Goal: Task Accomplishment & Management: Use online tool/utility

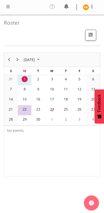
click at [6, 9] on span at bounding box center [8, 7] width 6 height 6
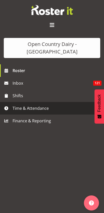
click at [19, 104] on span "Time & Attendance" at bounding box center [53, 108] width 81 height 8
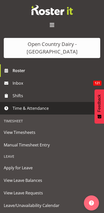
click at [9, 141] on span "Manual Timesheet Entry" at bounding box center [52, 145] width 96 height 8
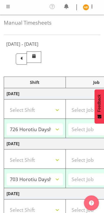
select select "78954"
select select "78930"
select select "78978"
select select "81330"
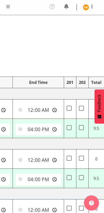
scroll to position [0, 228]
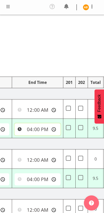
click at [23, 129] on input "16:00:00" at bounding box center [38, 129] width 46 height 12
type input "16:30:00"
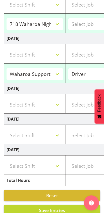
scroll to position [215, 0]
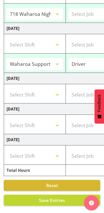
click at [58, 202] on span "Save Entries" at bounding box center [52, 200] width 26 height 6
select select "78954"
type input "06:30:00"
type input "16:30:00"
select select "78930"
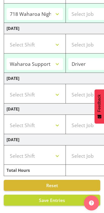
type input "06:30:00"
type input "16:00:00"
select select "78978"
type input "16:45:00"
type input "04:00:00"
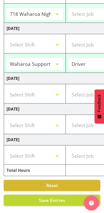
select select "81330"
type input "16:45:00"
type input "04:00:00"
select select "78930"
select select "78978"
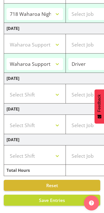
select select "81330"
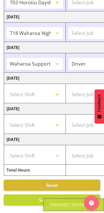
scroll to position [138, 0]
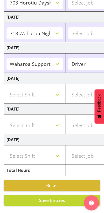
click at [66, 201] on button "Save Entries" at bounding box center [52, 200] width 96 height 11
